Goal: Task Accomplishment & Management: Manage account settings

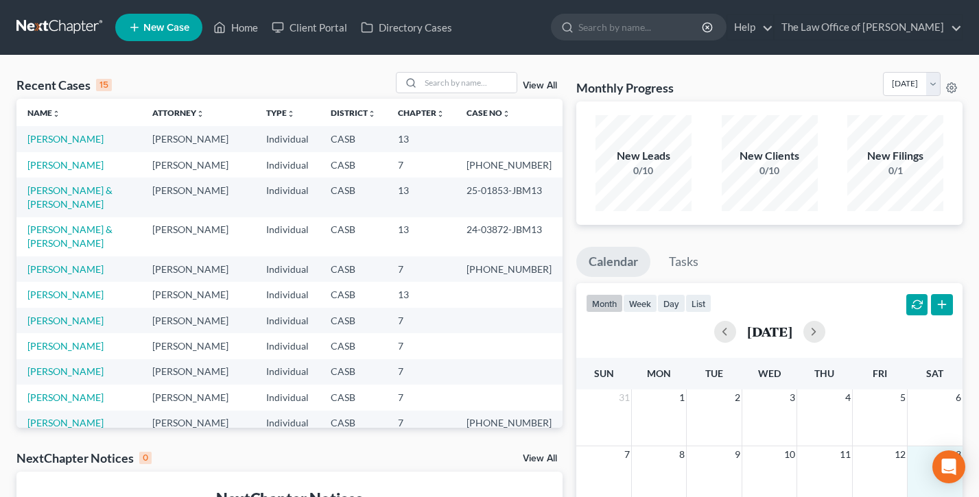
click at [945, 447] on td "13" at bounding box center [935, 454] width 55 height 17
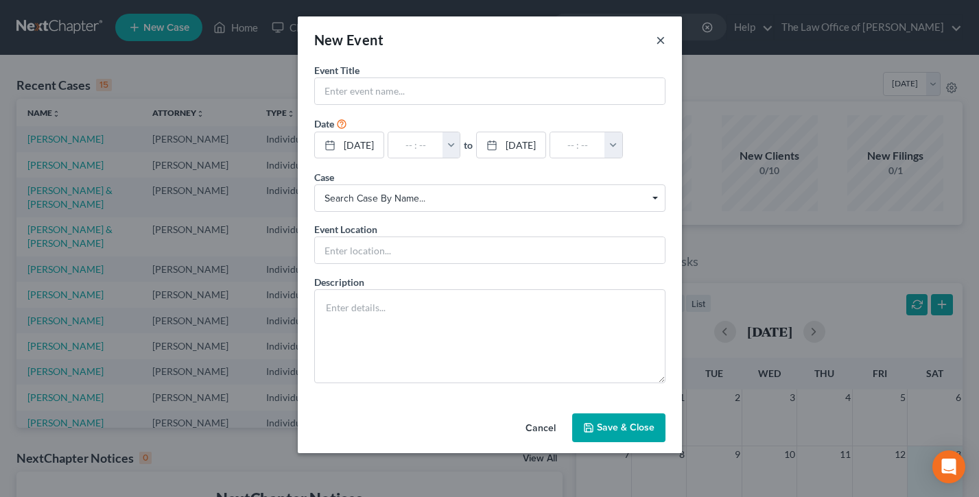
click at [663, 42] on button "×" at bounding box center [661, 40] width 10 height 16
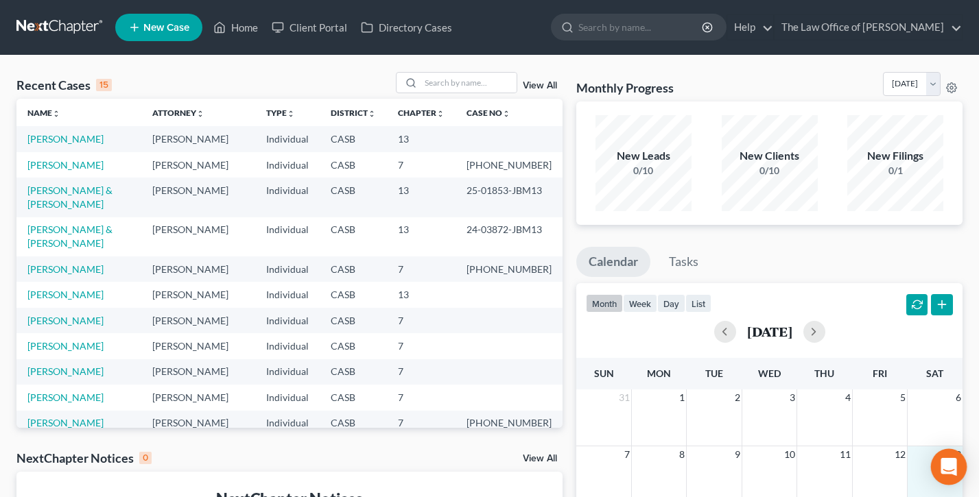
click at [951, 466] on icon "Open Intercom Messenger" at bounding box center [949, 467] width 16 height 18
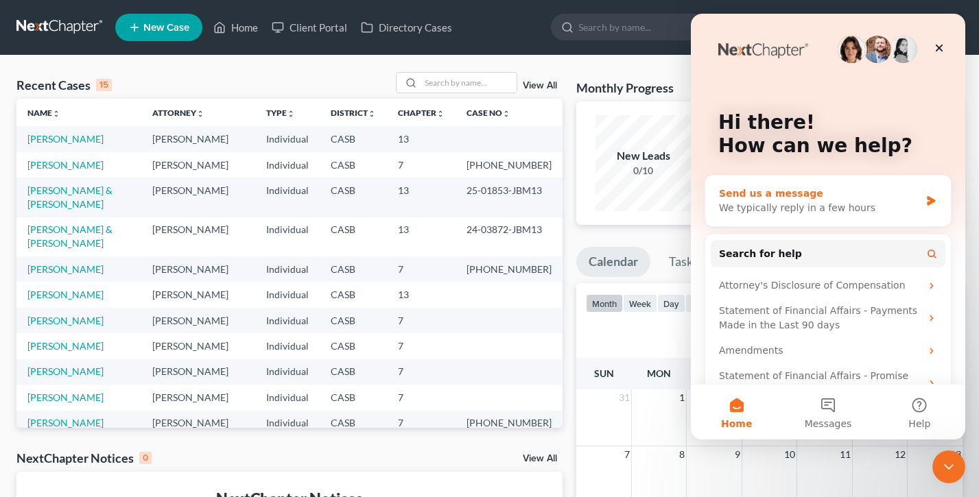
click at [819, 196] on div "Send us a message" at bounding box center [819, 194] width 201 height 14
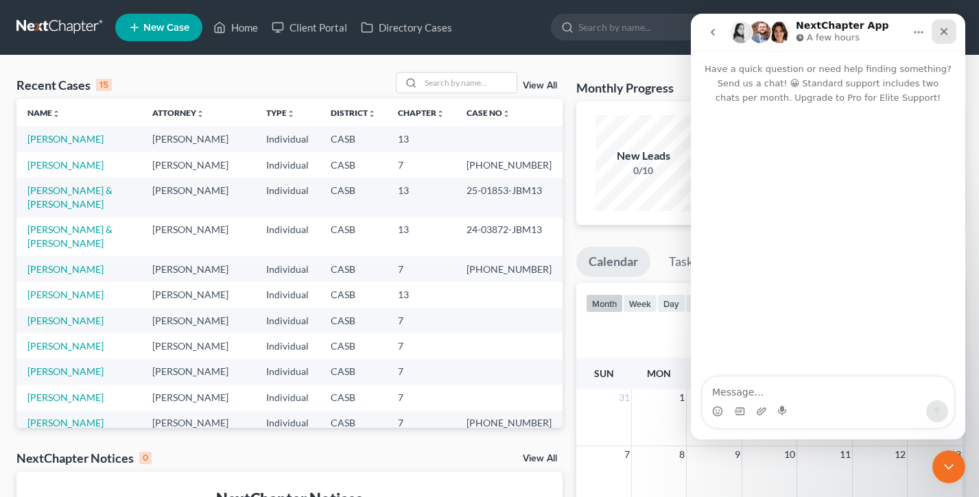
click at [943, 30] on icon "Close" at bounding box center [944, 31] width 11 height 11
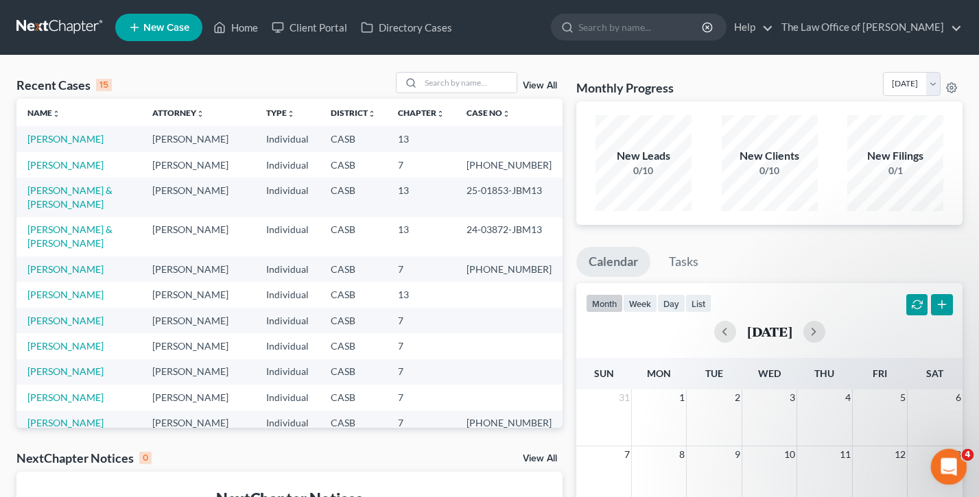
click at [949, 460] on icon "Open Intercom Messenger" at bounding box center [947, 465] width 23 height 23
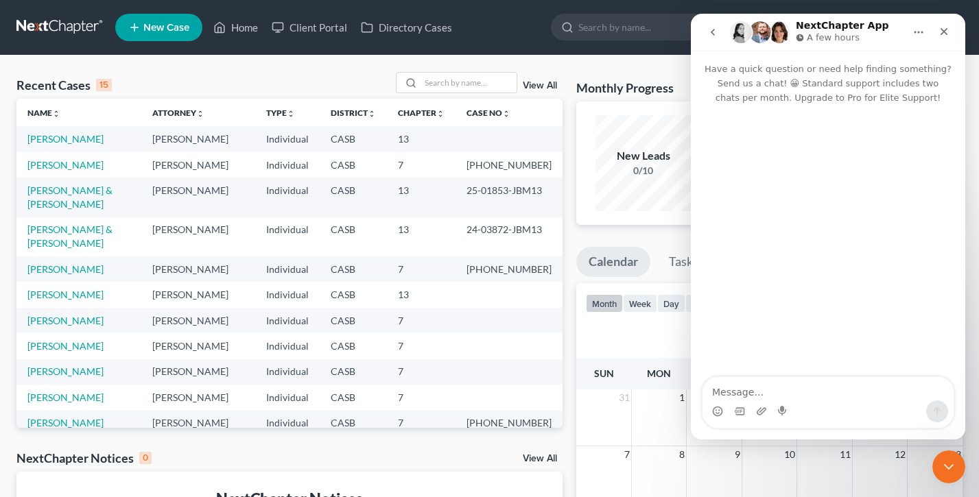
click at [712, 25] on button "go back" at bounding box center [713, 32] width 26 height 26
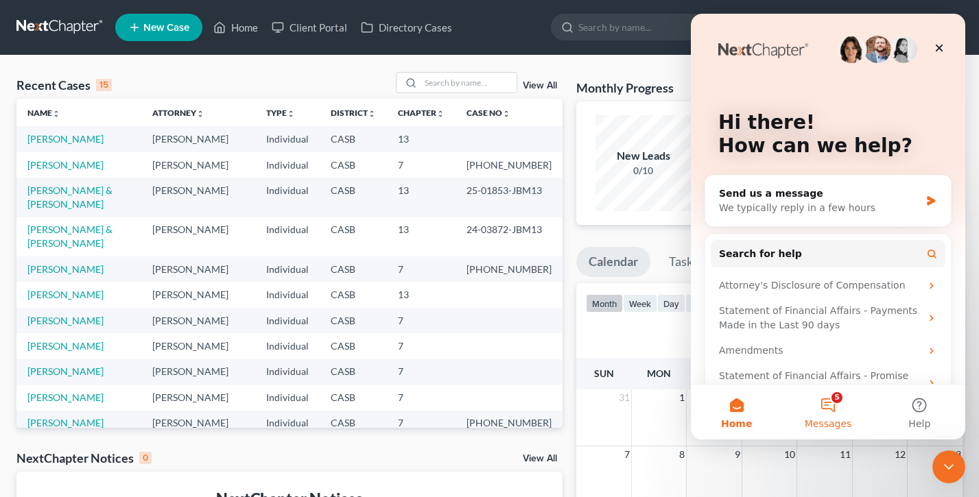
click at [831, 410] on button "5 Messages" at bounding box center [827, 412] width 91 height 55
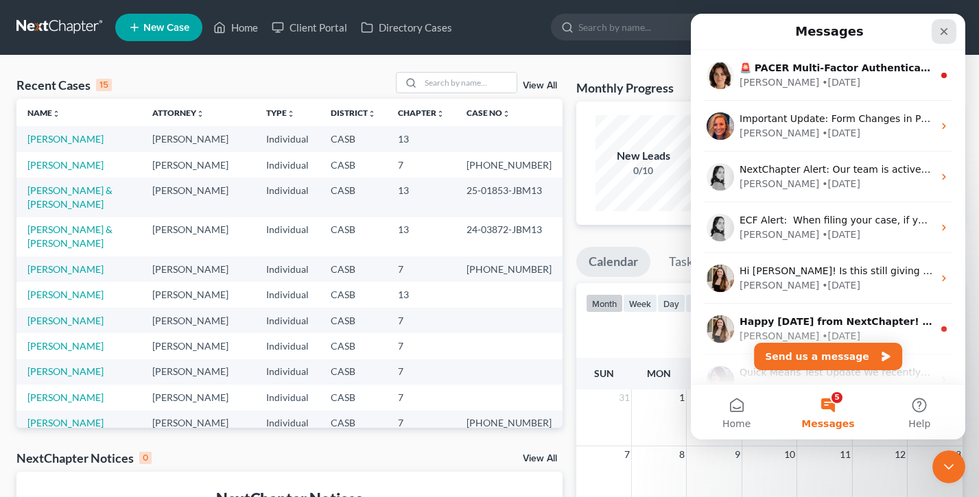
click at [943, 30] on icon "Close" at bounding box center [944, 31] width 11 height 11
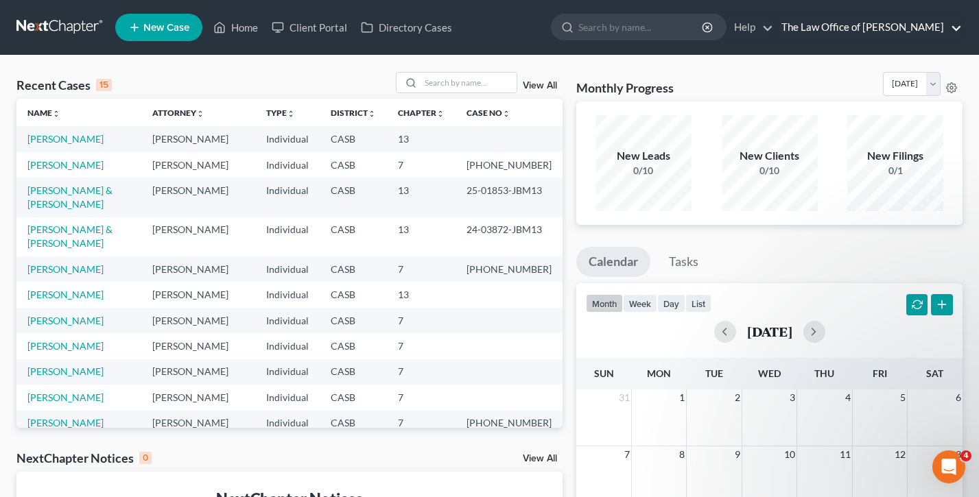
click at [912, 19] on link "The Law Office of Marco A. Torres" at bounding box center [868, 27] width 187 height 25
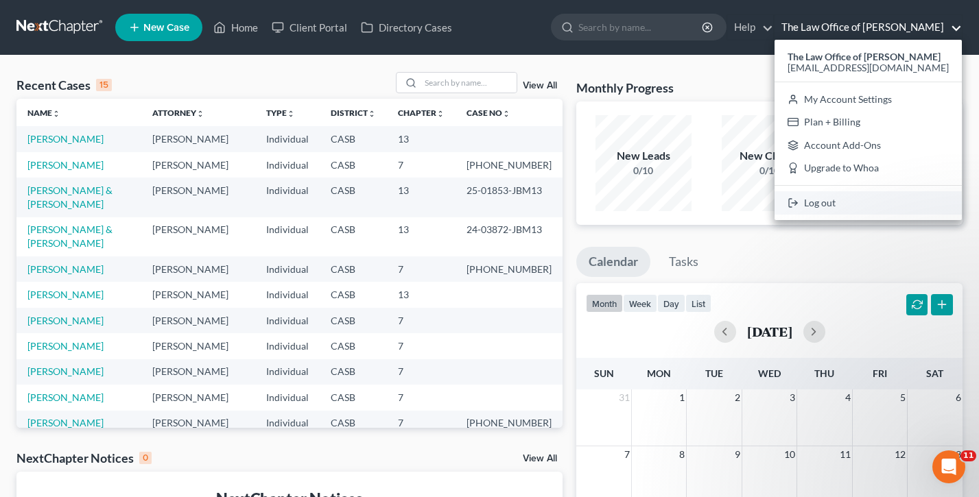
drag, startPoint x: 838, startPoint y: 197, endPoint x: 641, endPoint y: 113, distance: 214.0
click at [838, 197] on link "Log out" at bounding box center [868, 202] width 187 height 23
